Goal: Task Accomplishment & Management: Manage account settings

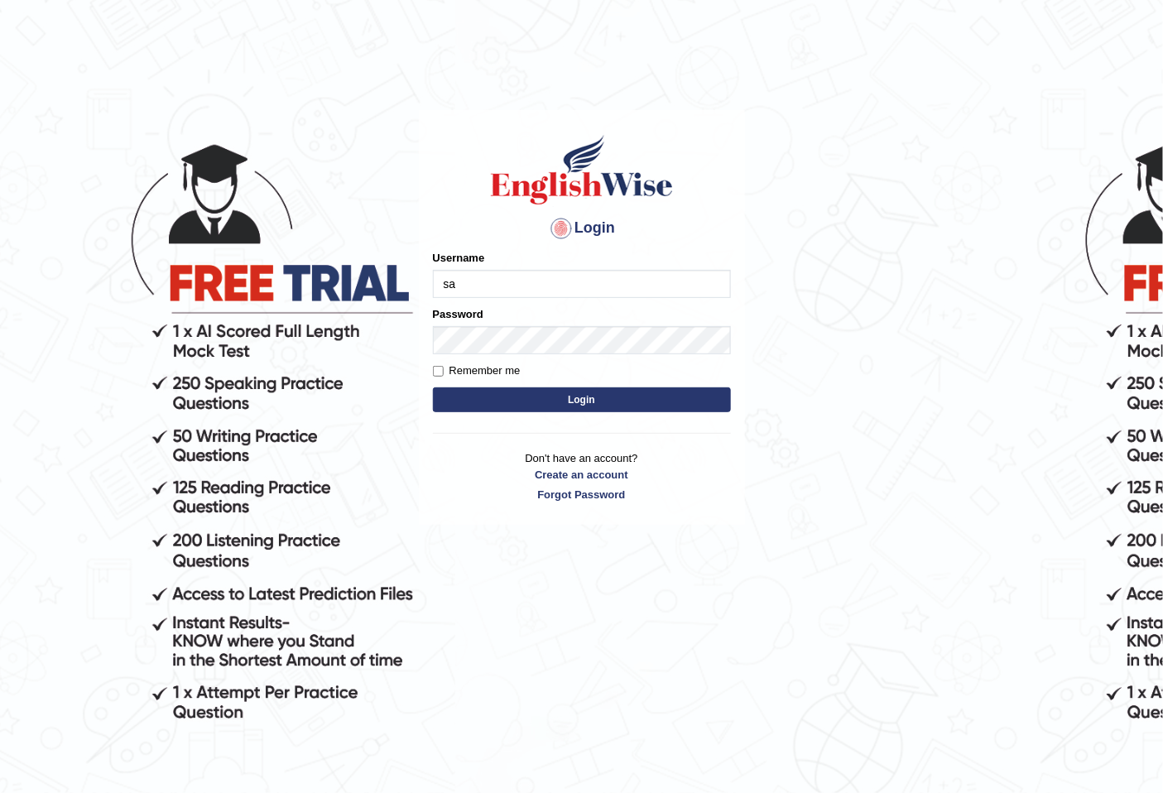
type input "s"
type input "Saima"
drag, startPoint x: 607, startPoint y: 398, endPoint x: 609, endPoint y: 387, distance: 11.0
click at [608, 398] on button "Login" at bounding box center [582, 399] width 298 height 25
click at [609, 397] on button "Login" at bounding box center [582, 399] width 298 height 25
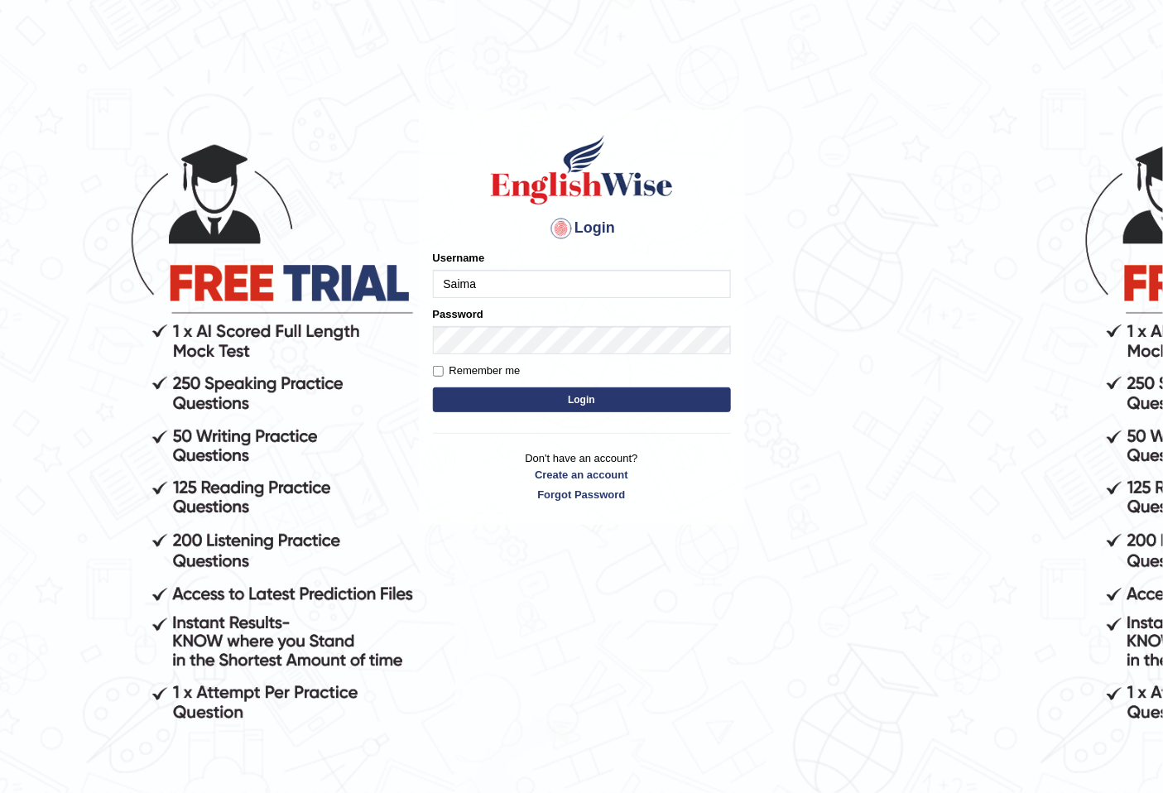
drag, startPoint x: 590, startPoint y: 298, endPoint x: 575, endPoint y: 321, distance: 27.6
click at [575, 321] on div "Password" at bounding box center [582, 330] width 298 height 48
click at [577, 271] on input "Saima" at bounding box center [582, 284] width 298 height 28
type input "SaimaBithi"
click at [618, 383] on form "Please fix the following errors: Username SaimaBithi Password Remember me Login" at bounding box center [582, 333] width 298 height 166
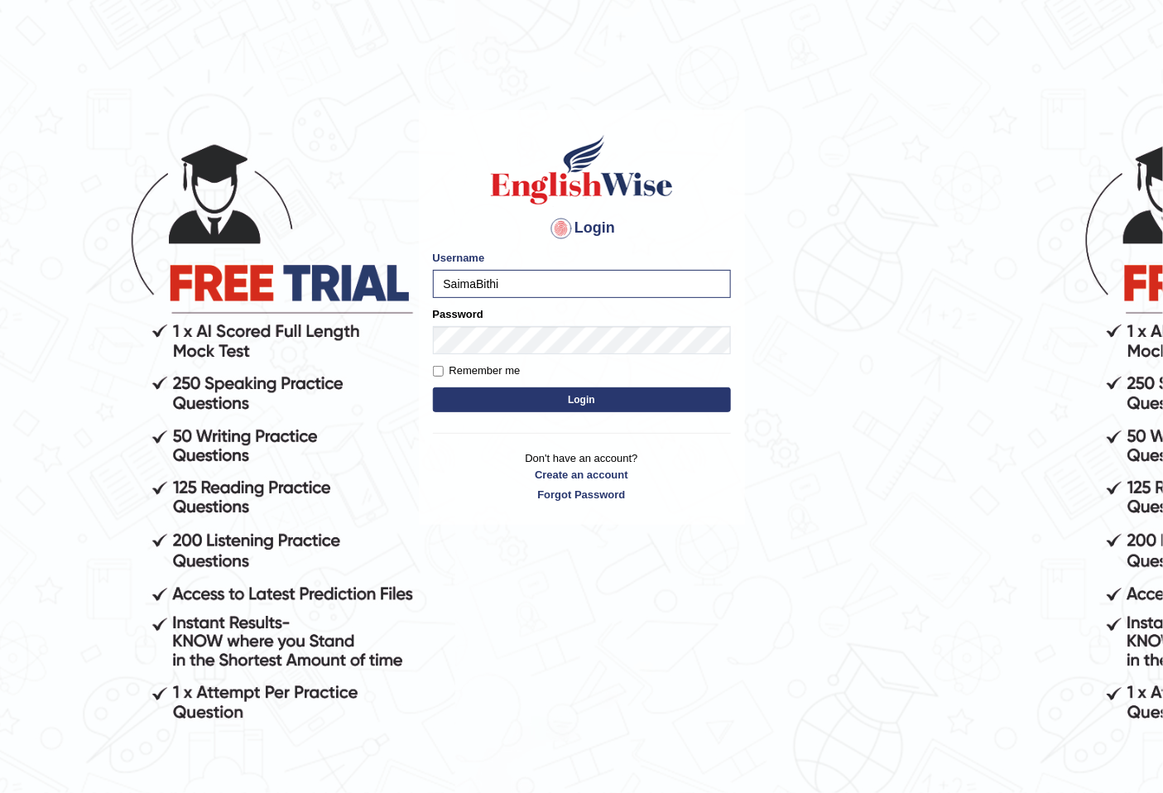
click at [618, 383] on form "Please fix the following errors: Username SaimaBithi Password Remember me Login" at bounding box center [582, 333] width 298 height 166
click at [616, 390] on button "Login" at bounding box center [582, 399] width 298 height 25
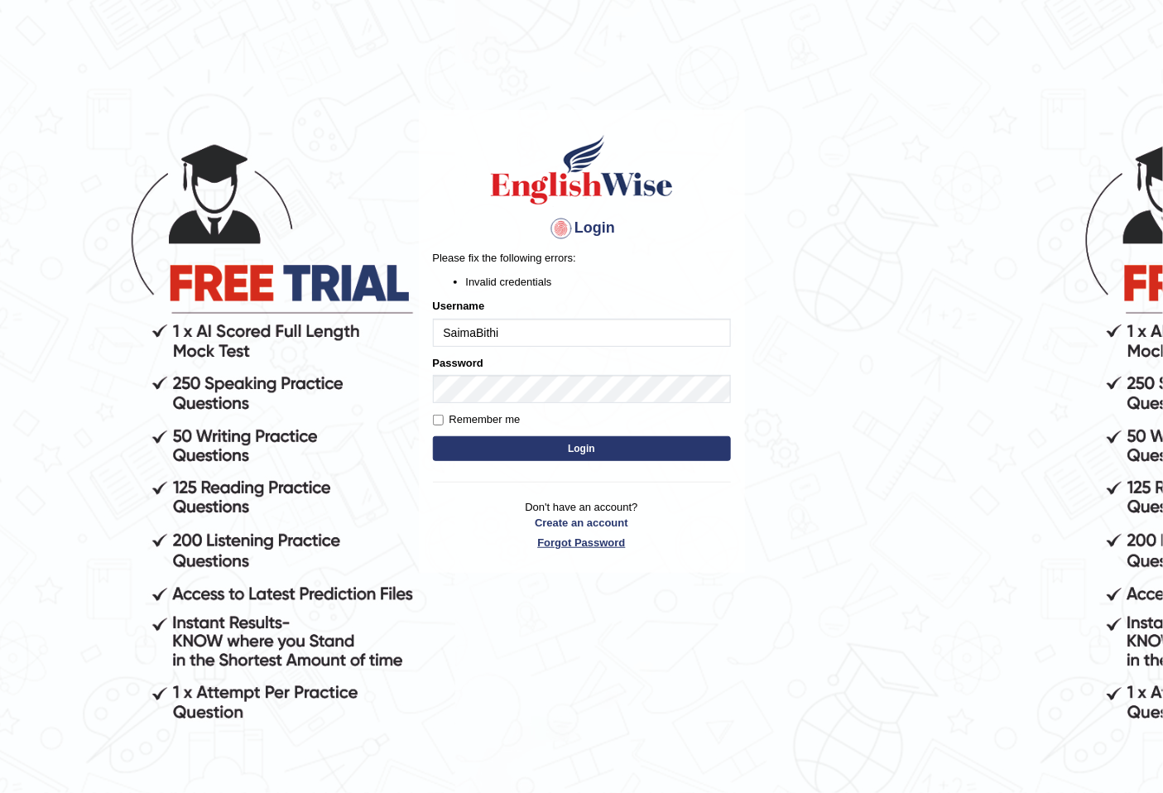
click at [571, 541] on link "Forgot Password" at bounding box center [582, 543] width 298 height 16
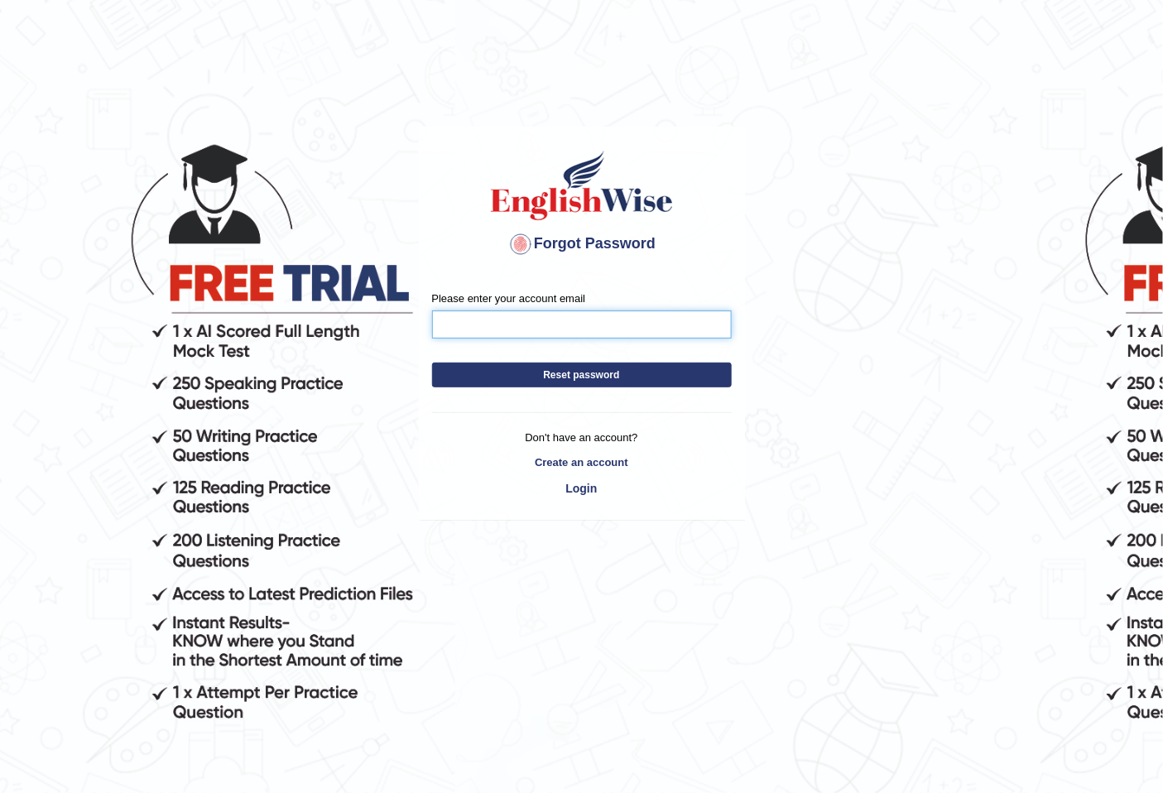
click at [601, 326] on input "Please enter your account email" at bounding box center [582, 324] width 300 height 28
type input "bithiakhter1995@gmail.com"
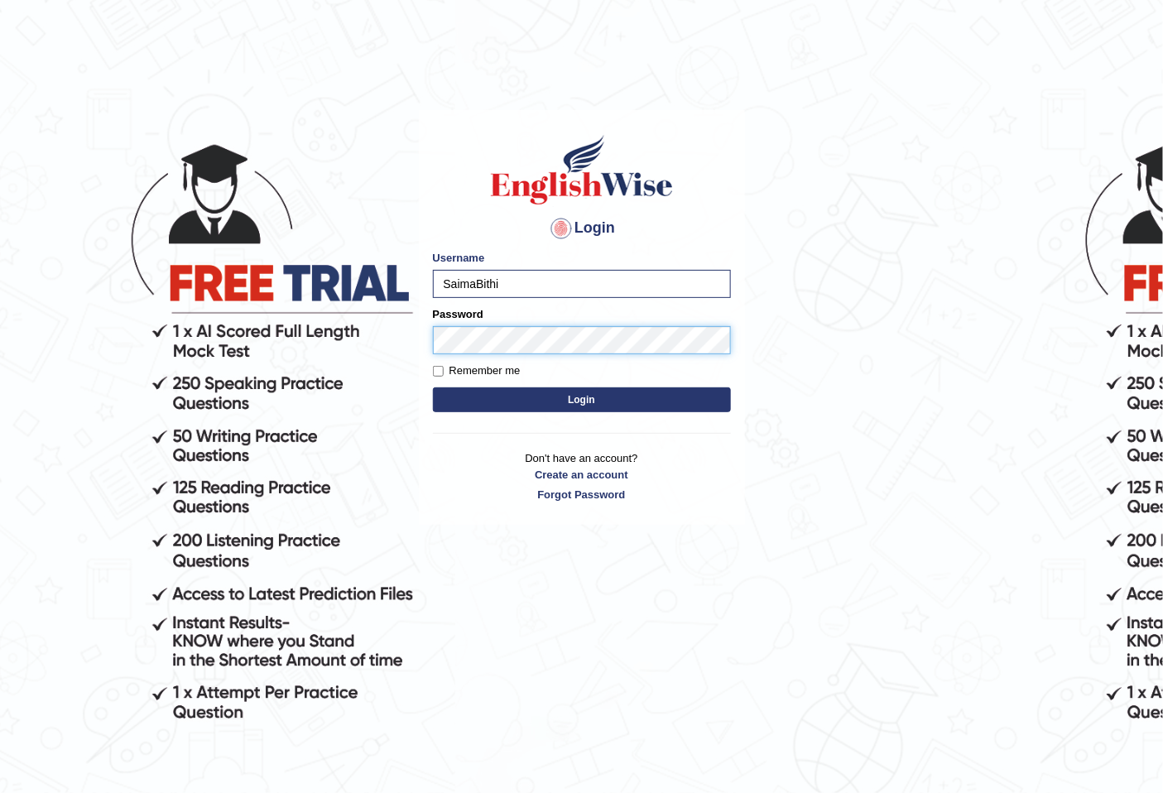
click at [433, 387] on button "Login" at bounding box center [582, 399] width 298 height 25
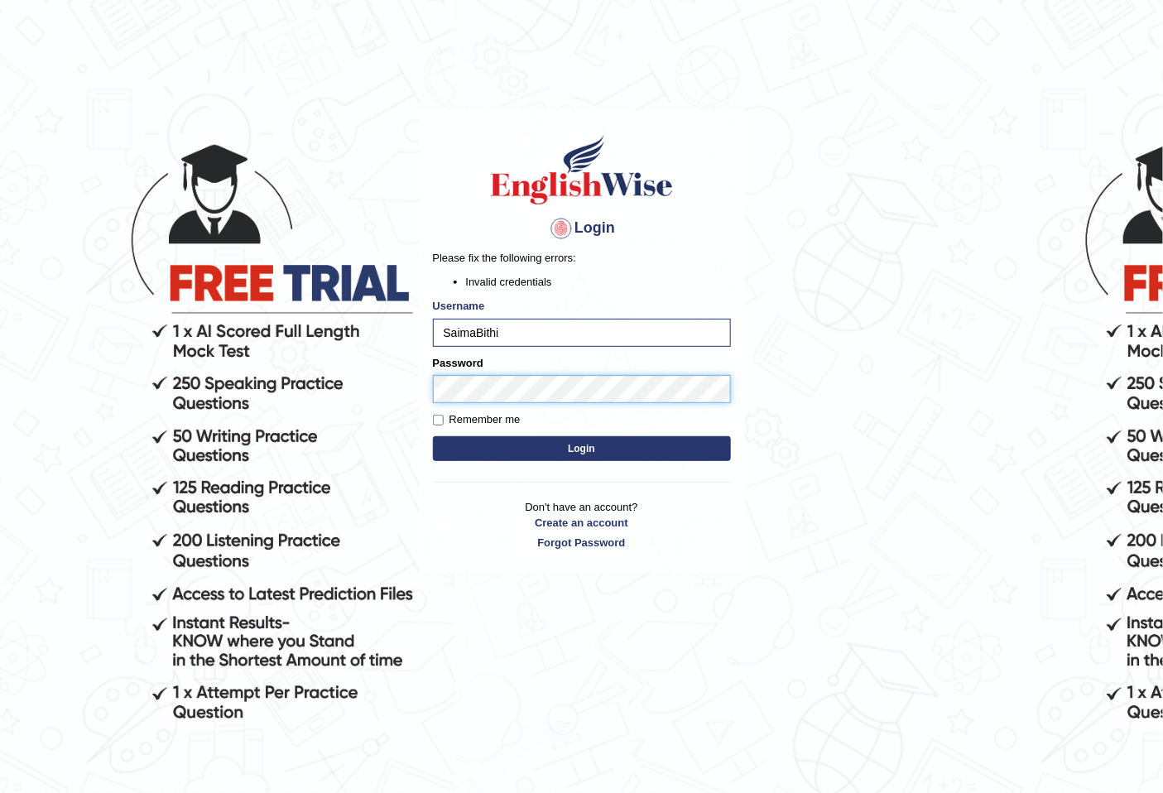
click at [262, 407] on body "Login Please fix the following errors: Invalid credentials Username SaimaBithi …" at bounding box center [581, 454] width 1163 height 793
click at [433, 436] on button "Login" at bounding box center [582, 448] width 298 height 25
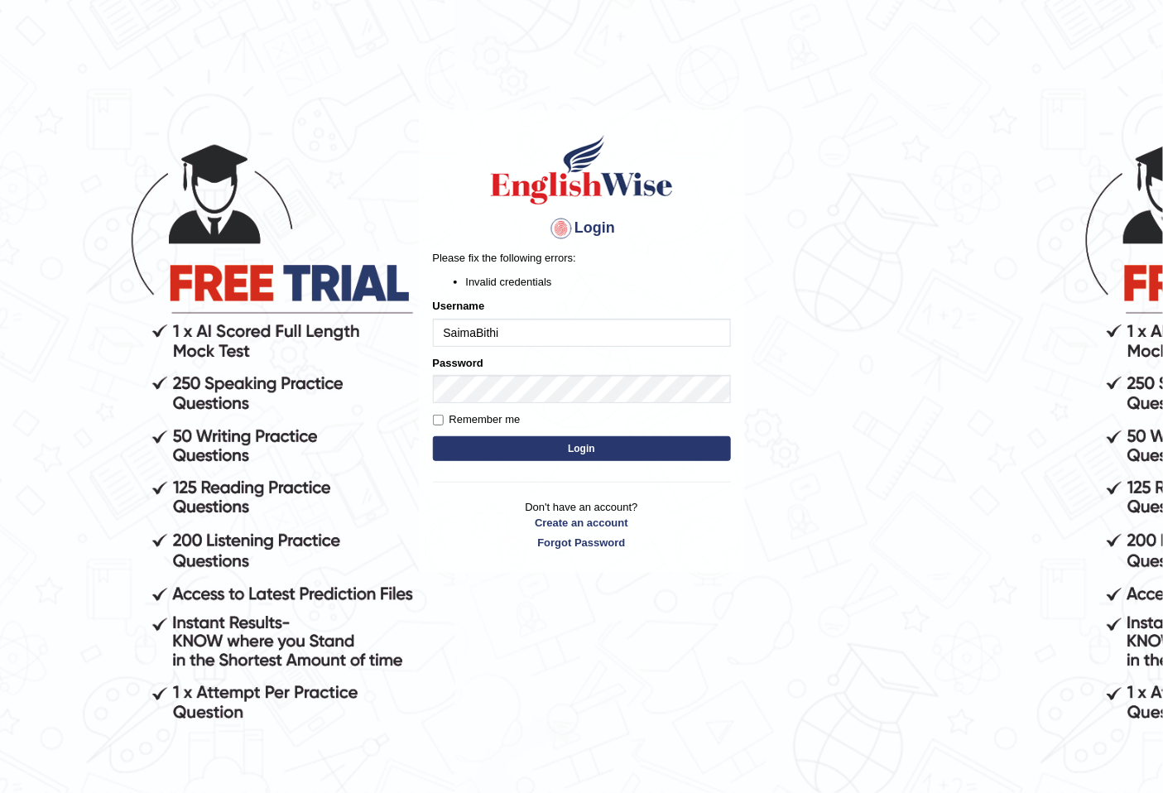
click at [526, 336] on input "SaimaBithi" at bounding box center [582, 333] width 298 height 28
type input "SaimaB"
click at [433, 436] on button "Login" at bounding box center [582, 448] width 298 height 25
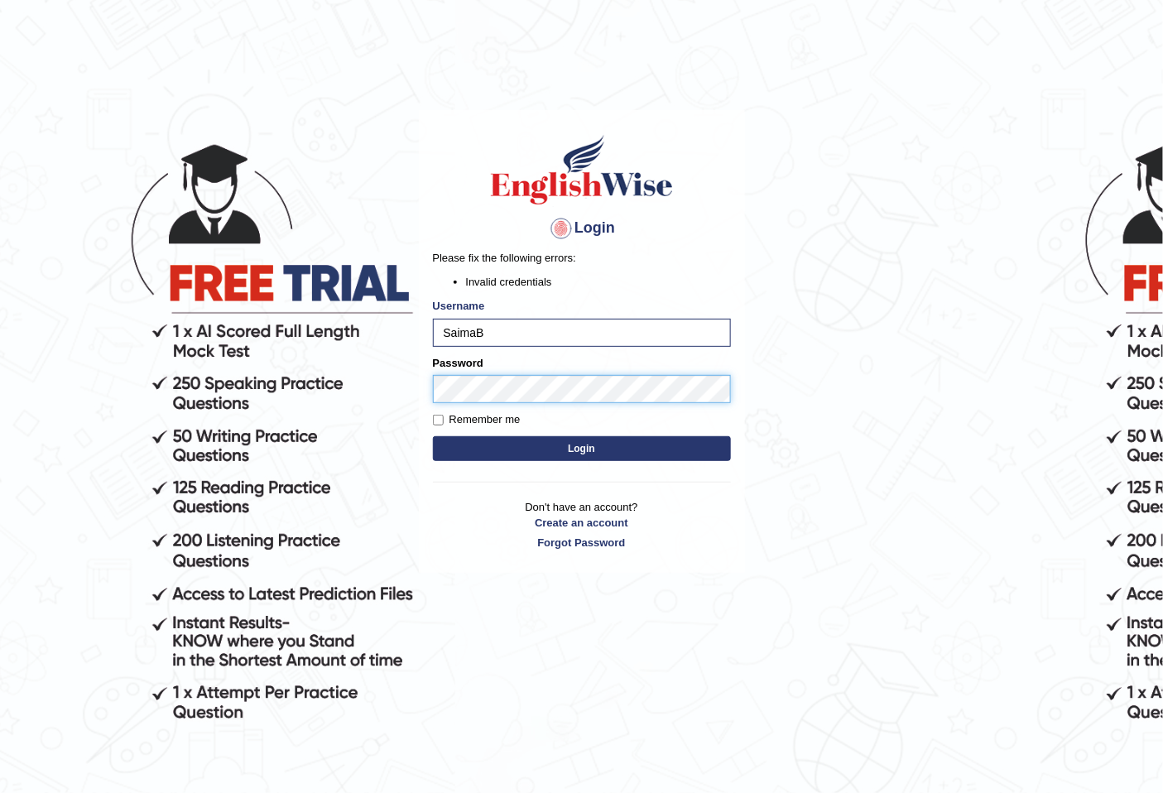
click at [369, 375] on body "Login Please fix the following errors: Invalid credentials Username SaimaB Pass…" at bounding box center [581, 454] width 1163 height 793
click at [433, 436] on button "Login" at bounding box center [582, 448] width 298 height 25
click at [379, 392] on body "Login Please fix the following errors: Invalid credentials Username SaimaB Pass…" at bounding box center [581, 454] width 1163 height 793
click at [433, 436] on button "Login" at bounding box center [582, 448] width 298 height 25
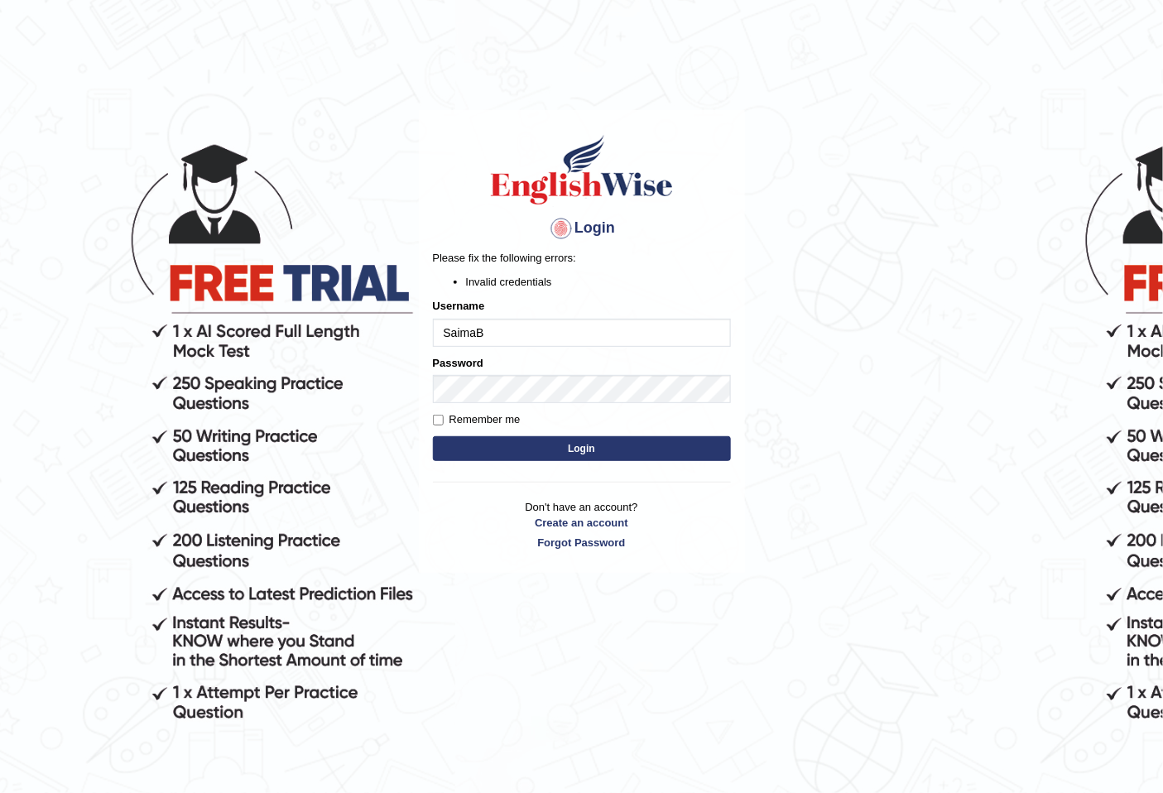
click at [555, 327] on input "SaimaB" at bounding box center [582, 333] width 298 height 28
type input "S"
type input "Saimabithi"
click at [584, 445] on button "Login" at bounding box center [582, 448] width 298 height 25
